Goal: Information Seeking & Learning: Learn about a topic

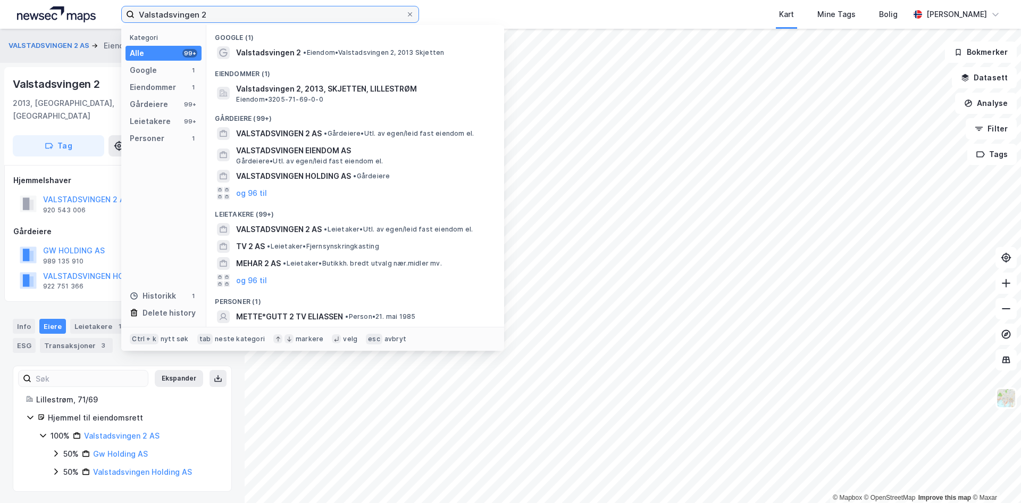
drag, startPoint x: 216, startPoint y: 15, endPoint x: 22, endPoint y: 2, distance: 194.6
click at [23, 3] on div "Valstadsvingen 2 Kategori Alle 99+ Google 1 Eiendommer 1 Gårdeiere 99+ Leietake…" at bounding box center [510, 14] width 1021 height 29
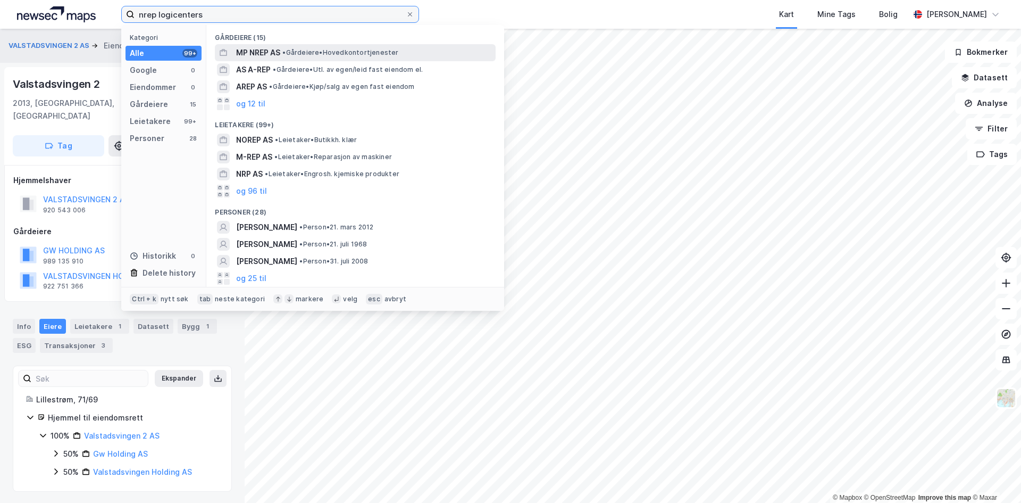
type input "nrep logicenters"
click at [361, 53] on span "• Gårdeiere • Hovedkontortjenester" at bounding box center [340, 52] width 116 height 9
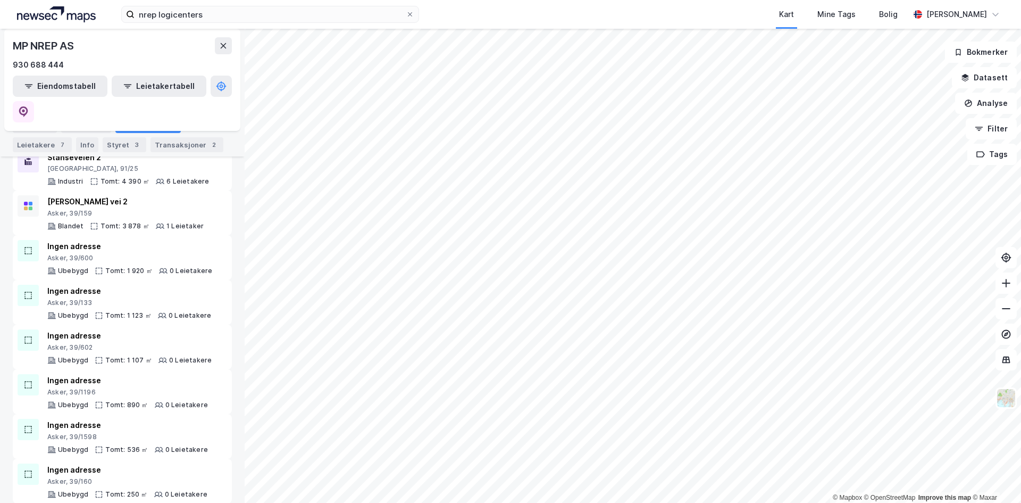
scroll to position [248, 0]
